Goal: Find specific page/section: Find specific page/section

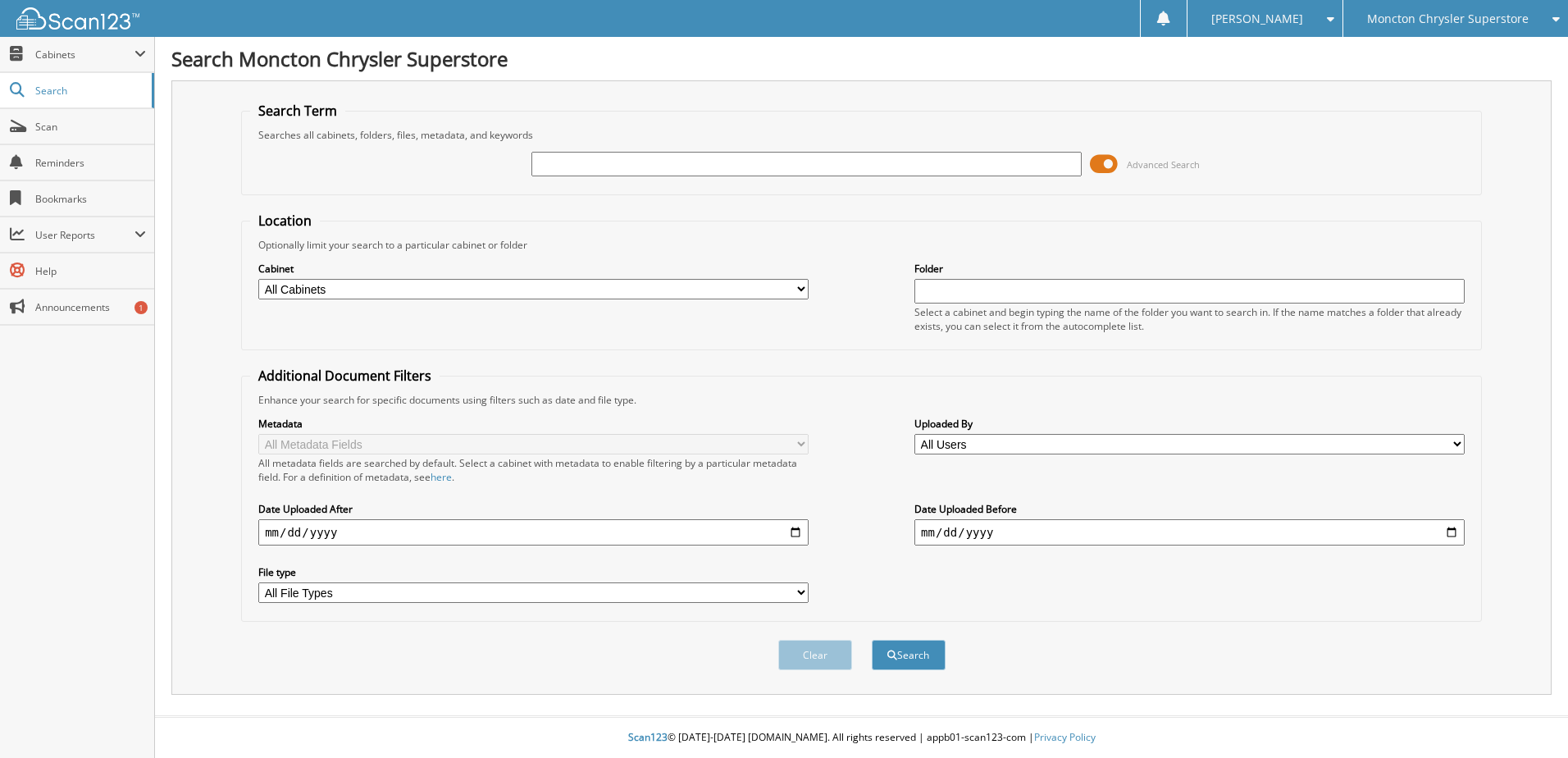
drag, startPoint x: 1111, startPoint y: 163, endPoint x: 1097, endPoint y: 166, distance: 14.3
click at [1097, 166] on span at bounding box center [1103, 164] width 27 height 25
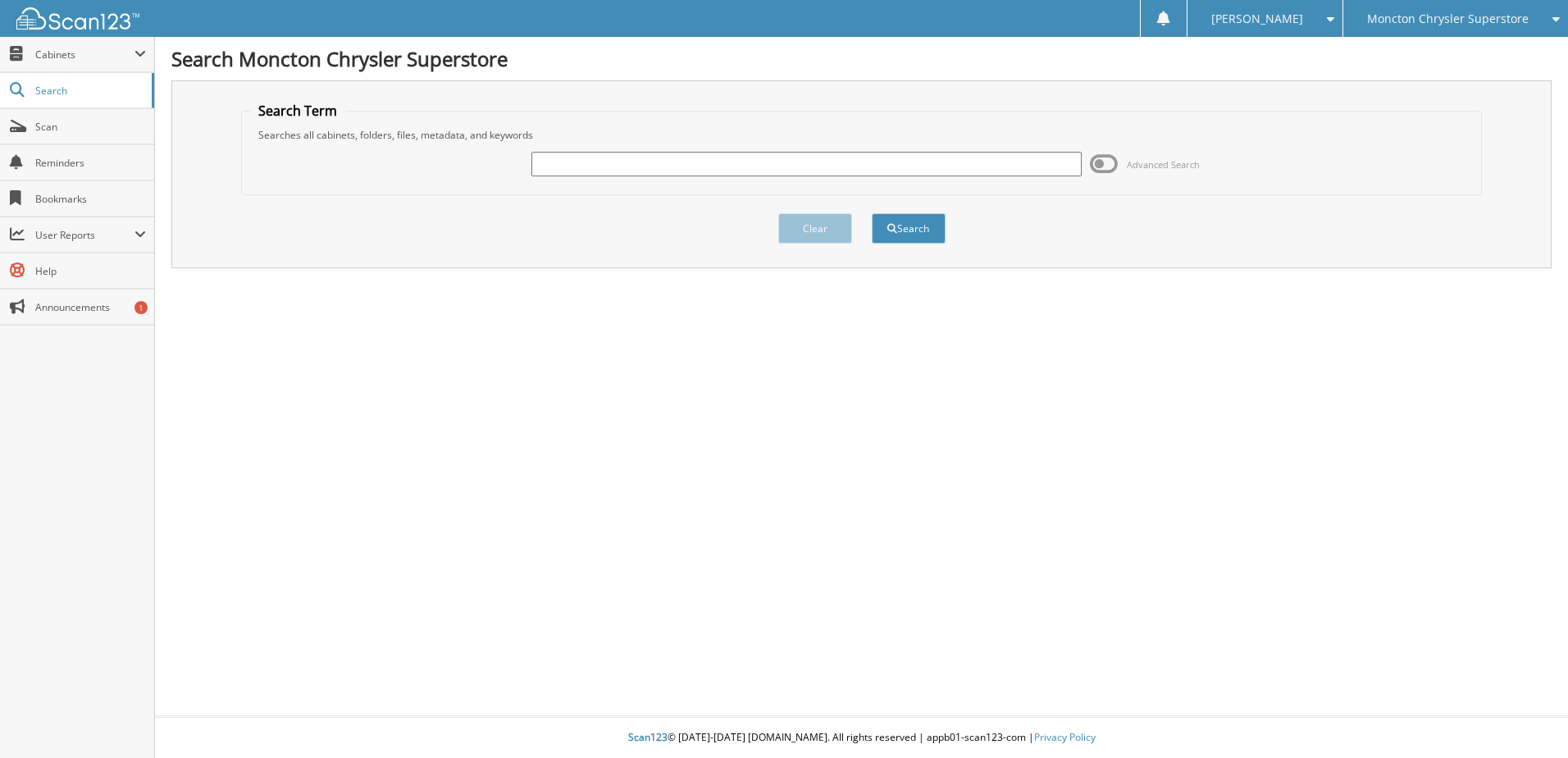
click at [668, 159] on input "text" at bounding box center [806, 164] width 550 height 25
type input "507642"
click at [871, 213] on button "Search" at bounding box center [908, 228] width 74 height 30
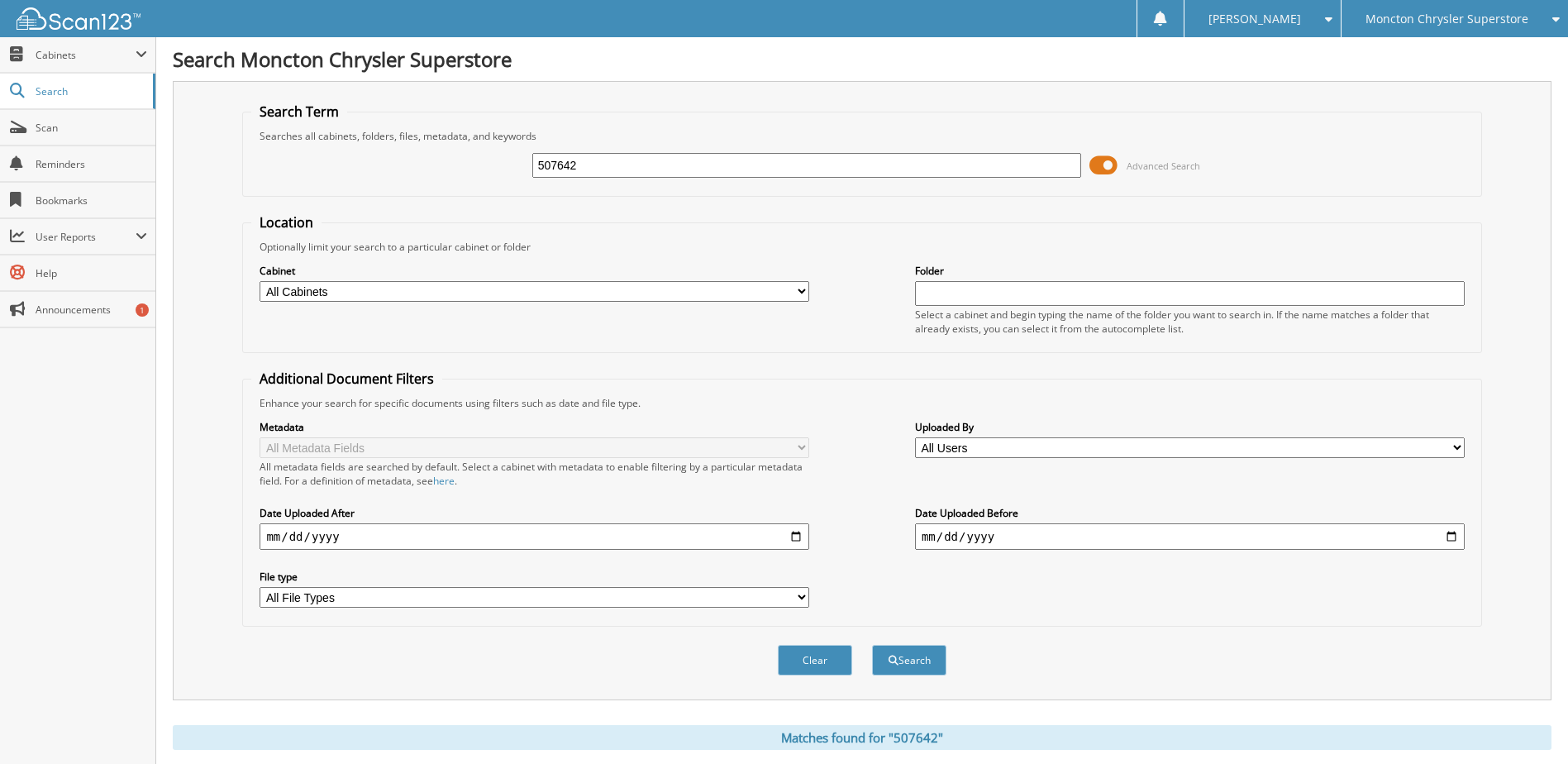
drag, startPoint x: 1106, startPoint y: 163, endPoint x: 1090, endPoint y: 164, distance: 16.0
click at [1090, 164] on span at bounding box center [1104, 165] width 28 height 25
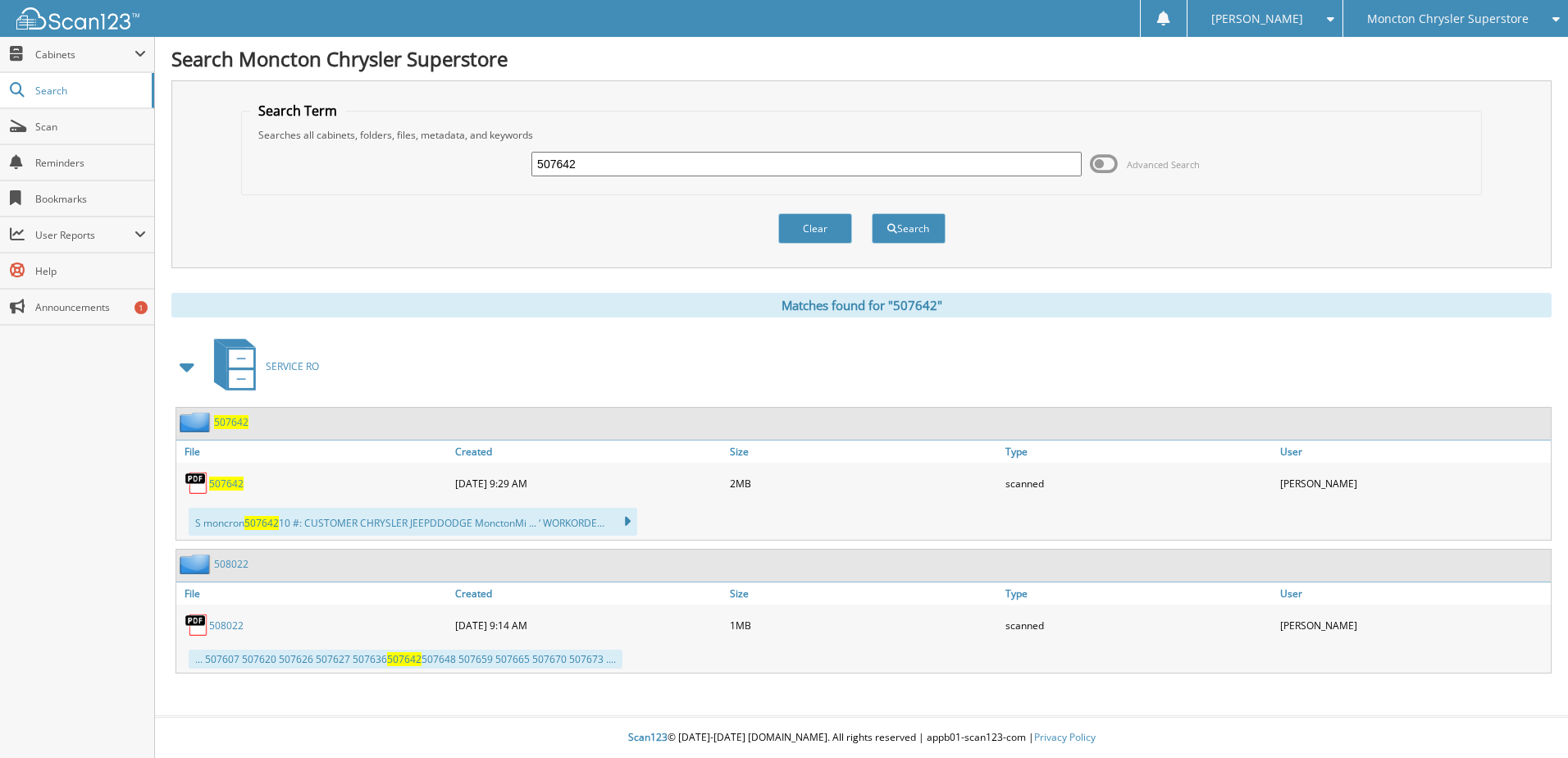
click at [224, 472] on div "507642" at bounding box center [314, 483] width 275 height 33
click at [229, 489] on span "507642" at bounding box center [226, 482] width 35 height 14
click at [228, 482] on span "507642" at bounding box center [226, 482] width 35 height 14
